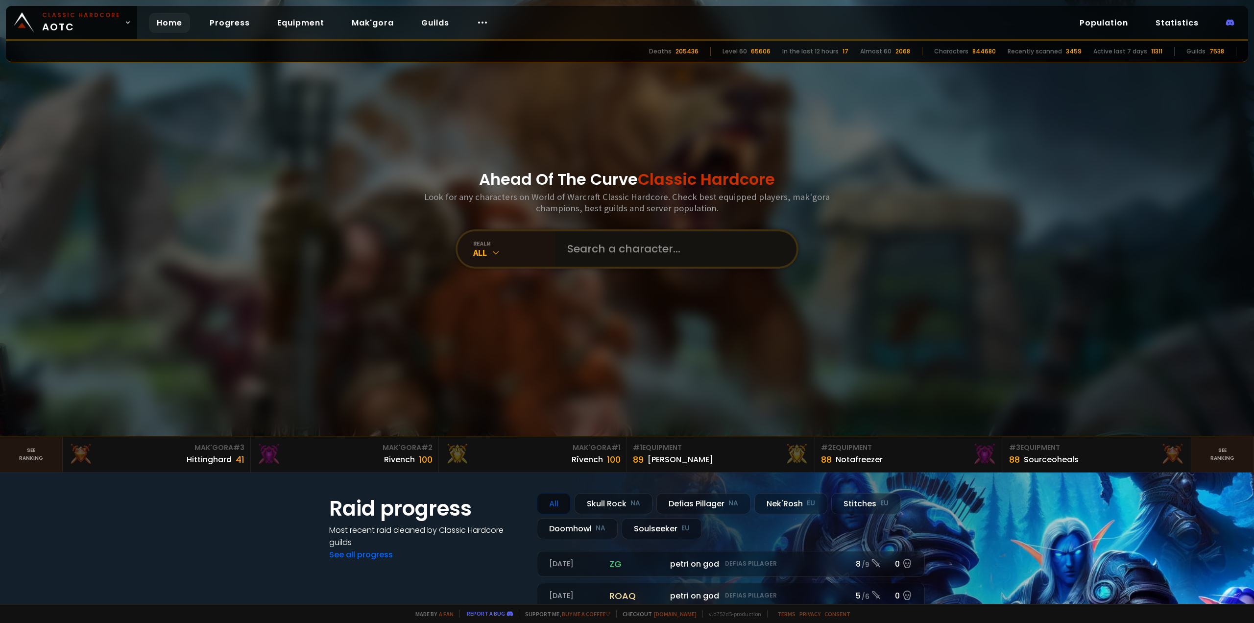
click at [605, 248] on input "text" at bounding box center [672, 248] width 223 height 35
type input "ahpmyblaster"
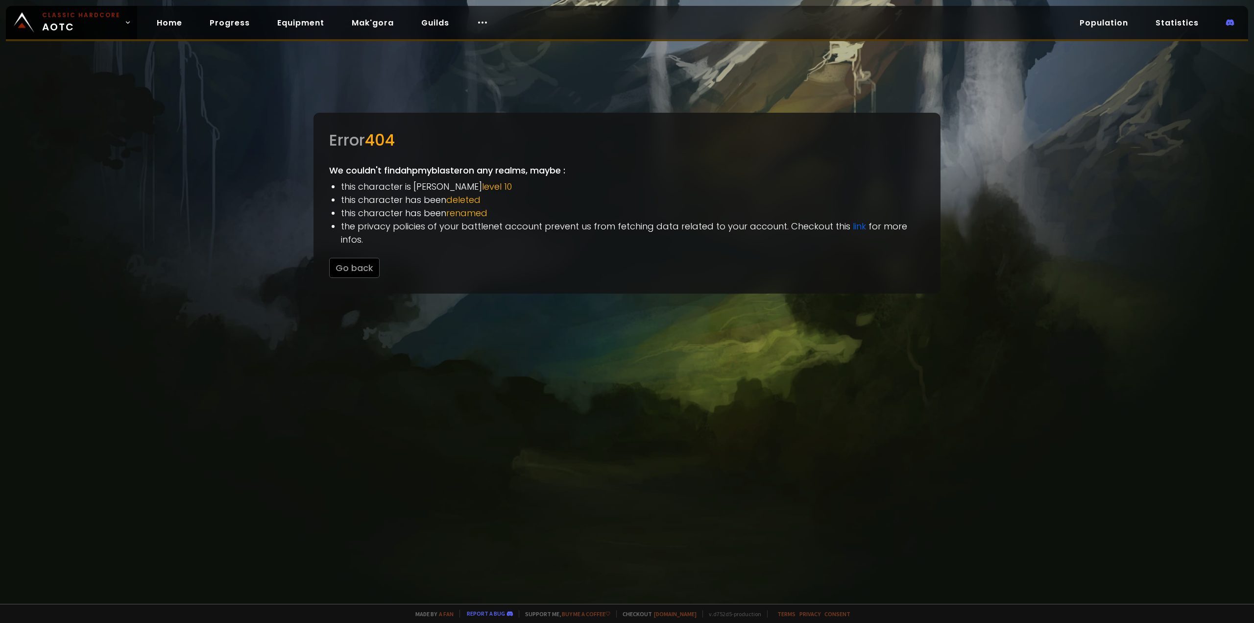
drag, startPoint x: 431, startPoint y: 170, endPoint x: 440, endPoint y: 160, distance: 13.9
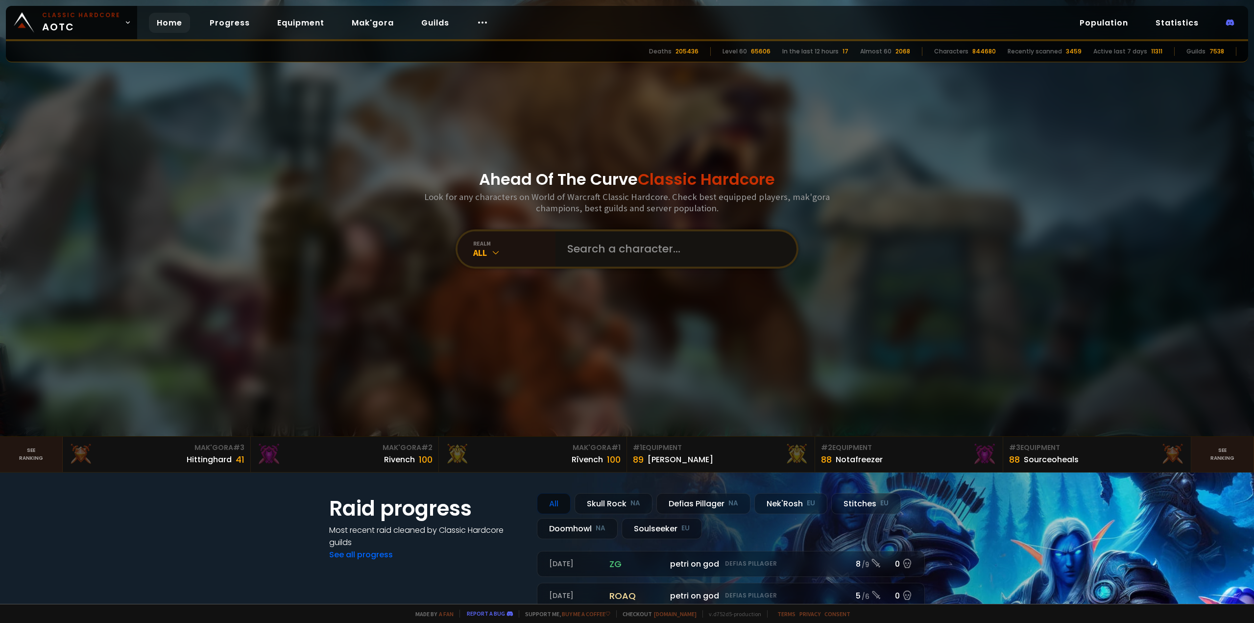
click at [602, 241] on input "text" at bounding box center [672, 248] width 223 height 35
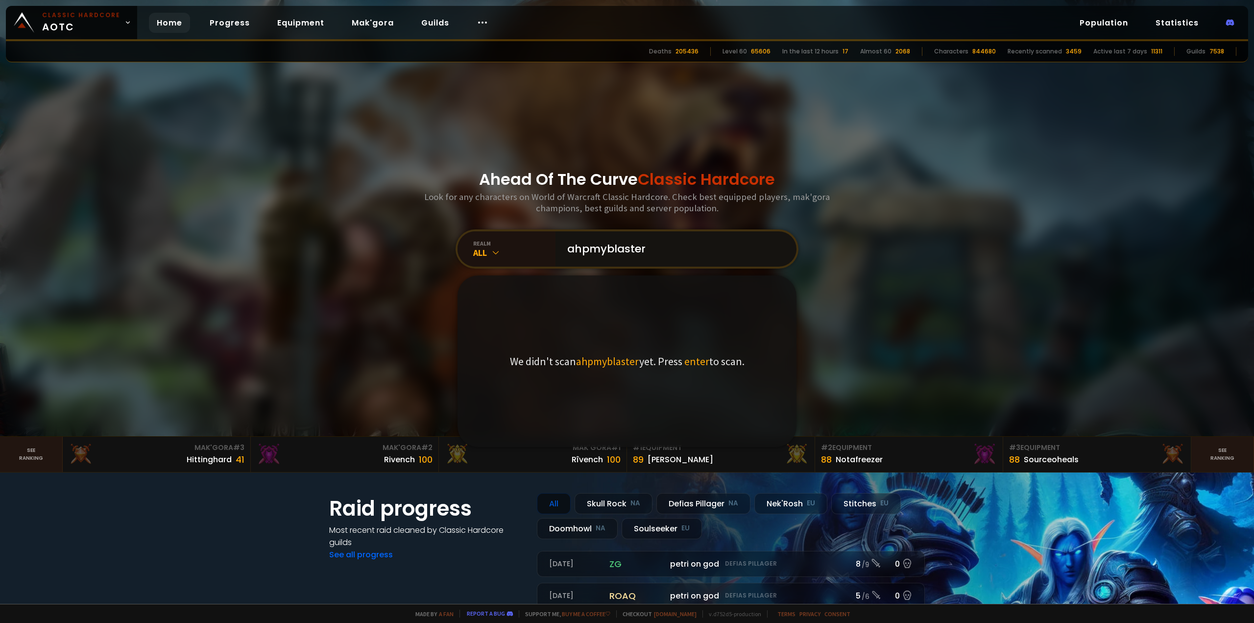
click at [581, 250] on input "ahpmyblaster" at bounding box center [672, 248] width 223 height 35
click at [587, 250] on input "ahpmyblaster" at bounding box center [672, 248] width 223 height 35
click at [589, 251] on input "ahmyblaster" at bounding box center [672, 248] width 223 height 35
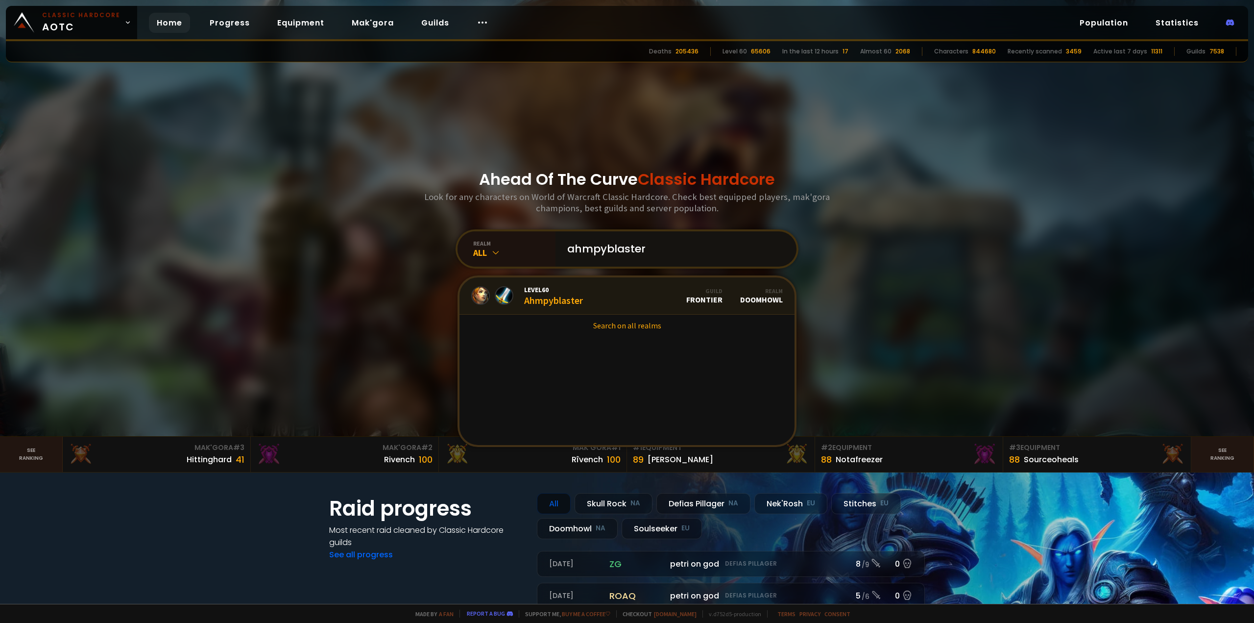
type input "ahmpyblaster"
click at [573, 298] on div "Level 60 Ahmpyblaster" at bounding box center [553, 295] width 59 height 21
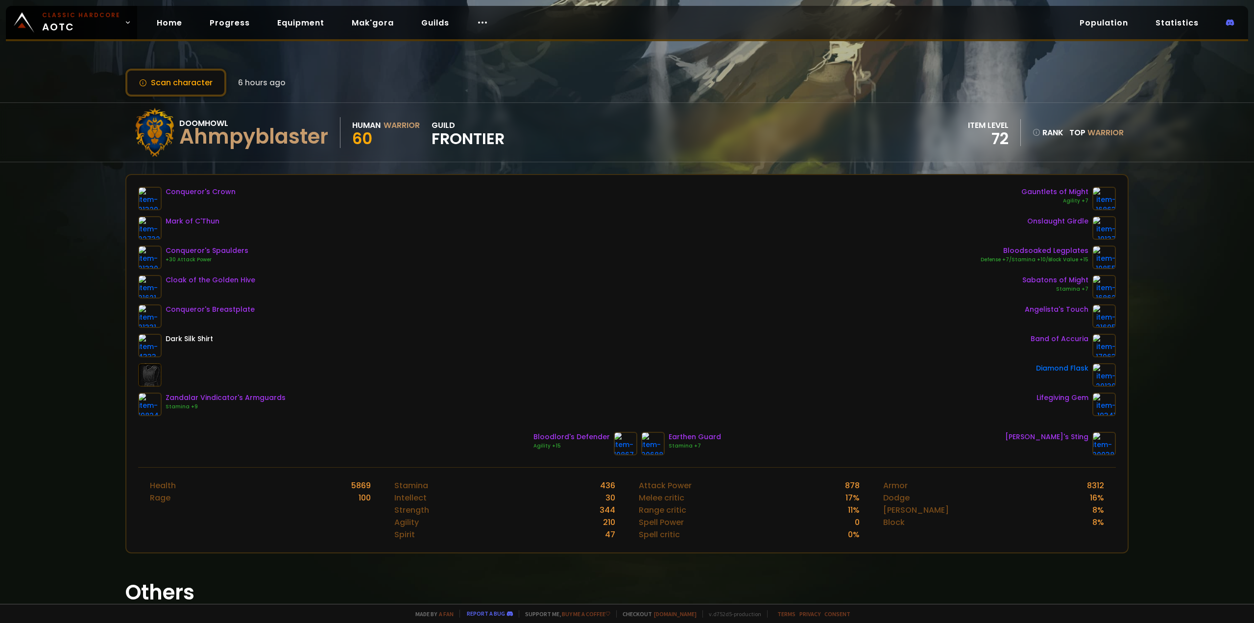
drag, startPoint x: 574, startPoint y: 299, endPoint x: 33, endPoint y: 216, distance: 547.1
click at [33, 216] on div "Scan character 6 hours ago Doomhowl Ahmpyblaster Human Warrior 60 guild Frontie…" at bounding box center [627, 301] width 1254 height 603
